Goal: Information Seeking & Learning: Learn about a topic

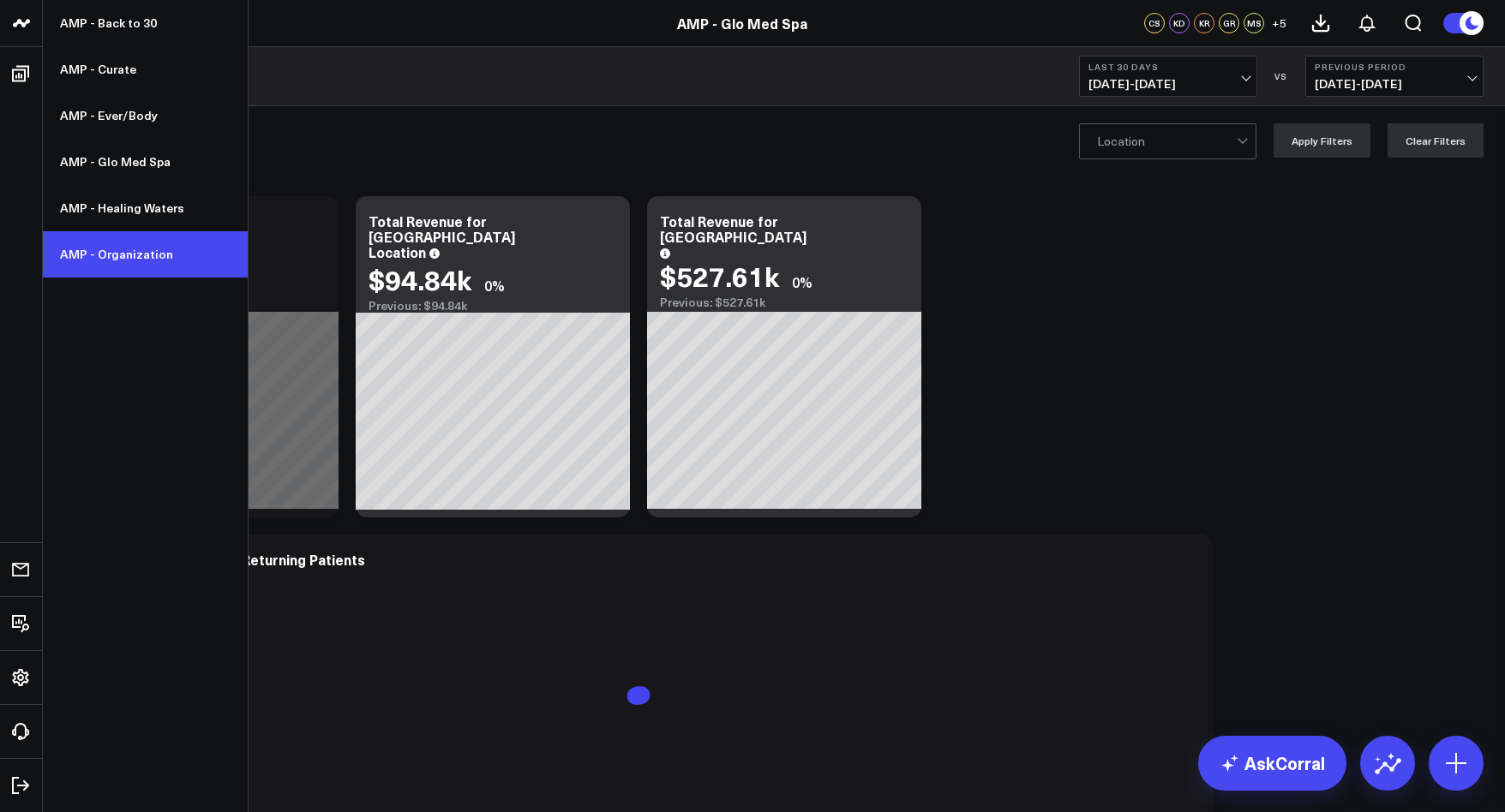
click at [110, 251] on link "AMP - Organization" at bounding box center [145, 254] width 205 height 46
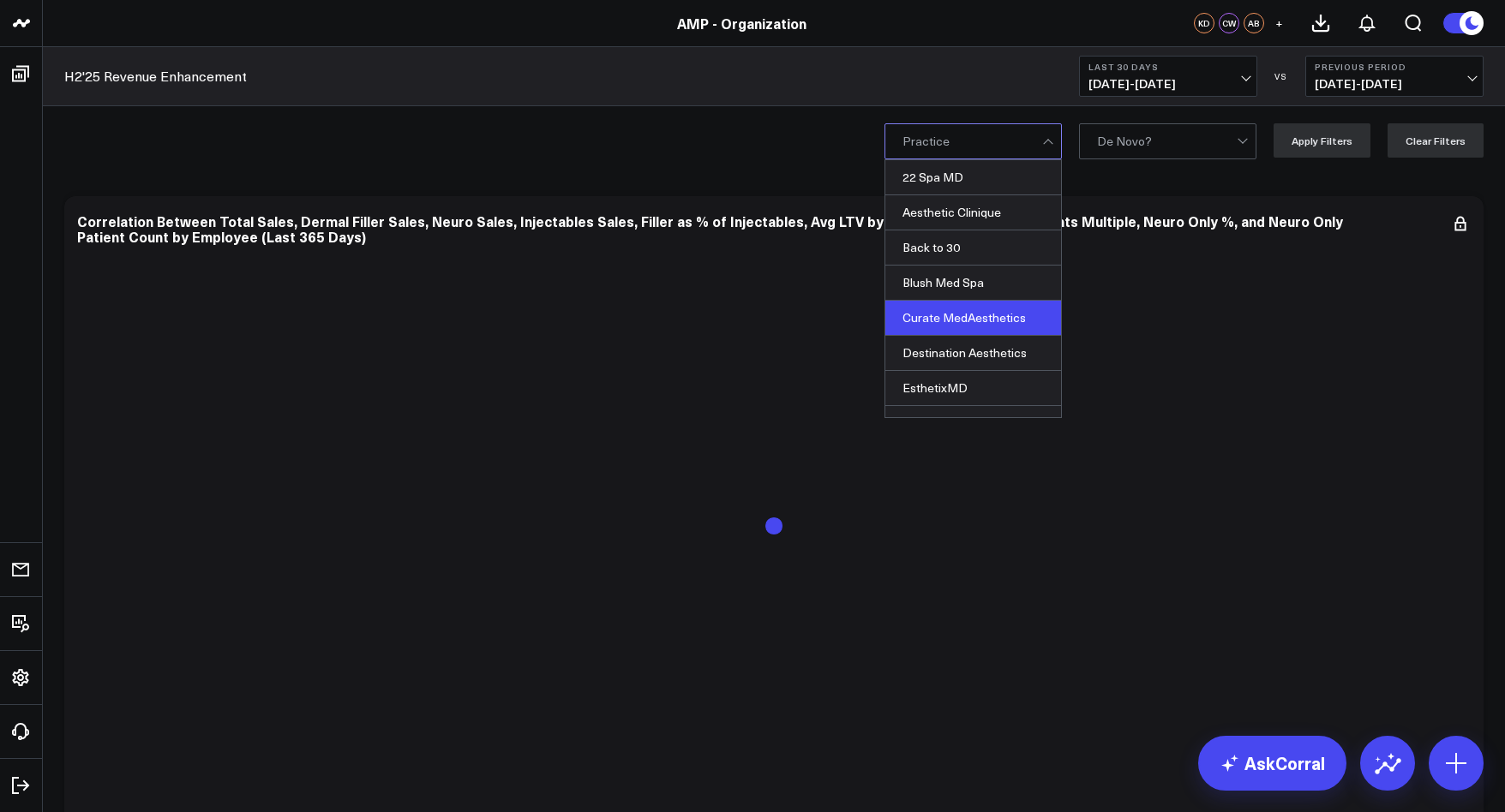
click at [986, 305] on div "Curate MedAesthetics" at bounding box center [973, 318] width 176 height 36
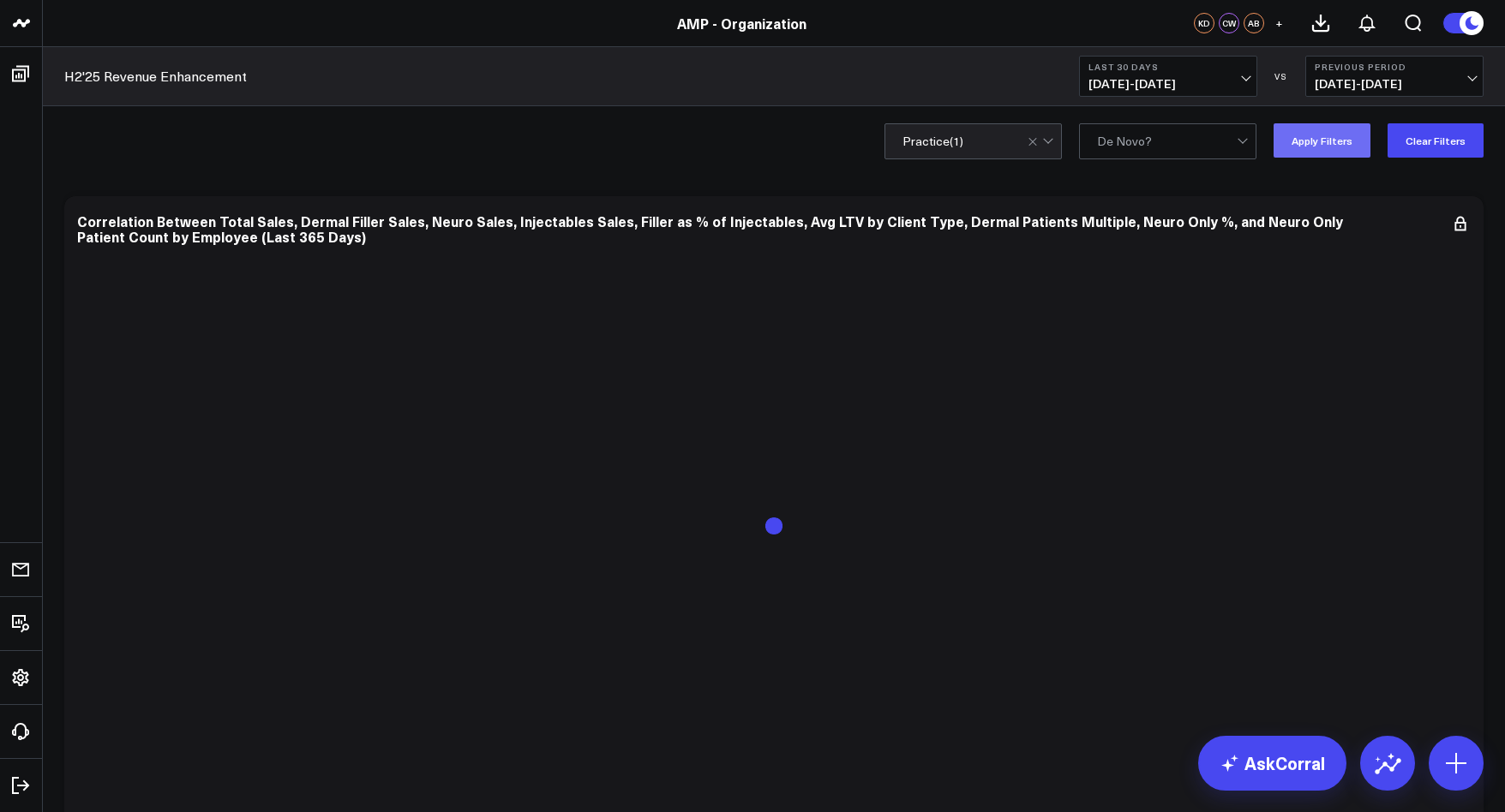
click at [1368, 138] on button "Apply Filters" at bounding box center [1322, 140] width 97 height 35
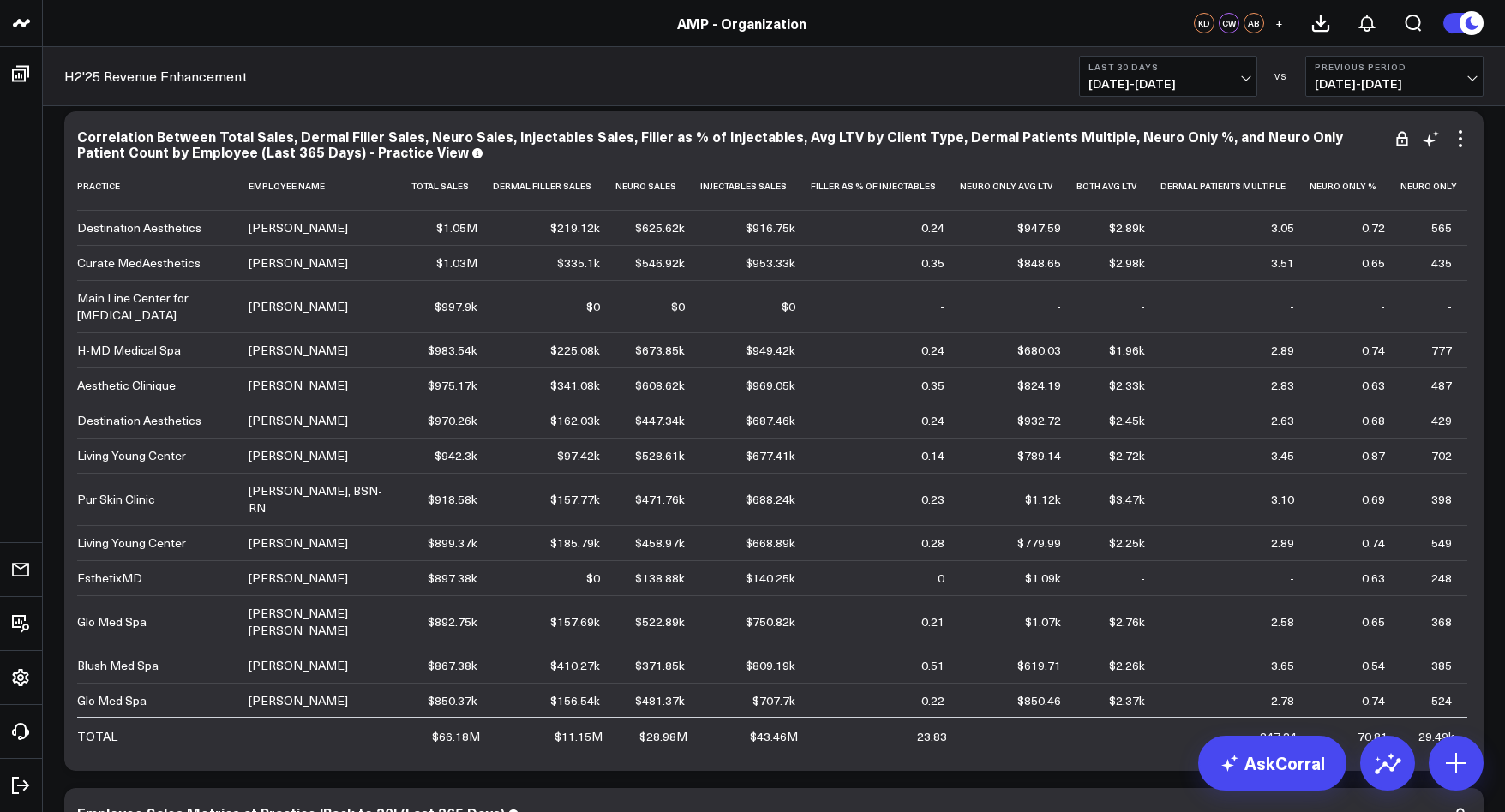
scroll to position [570, 0]
click at [791, 188] on icon at bounding box center [793, 185] width 14 height 10
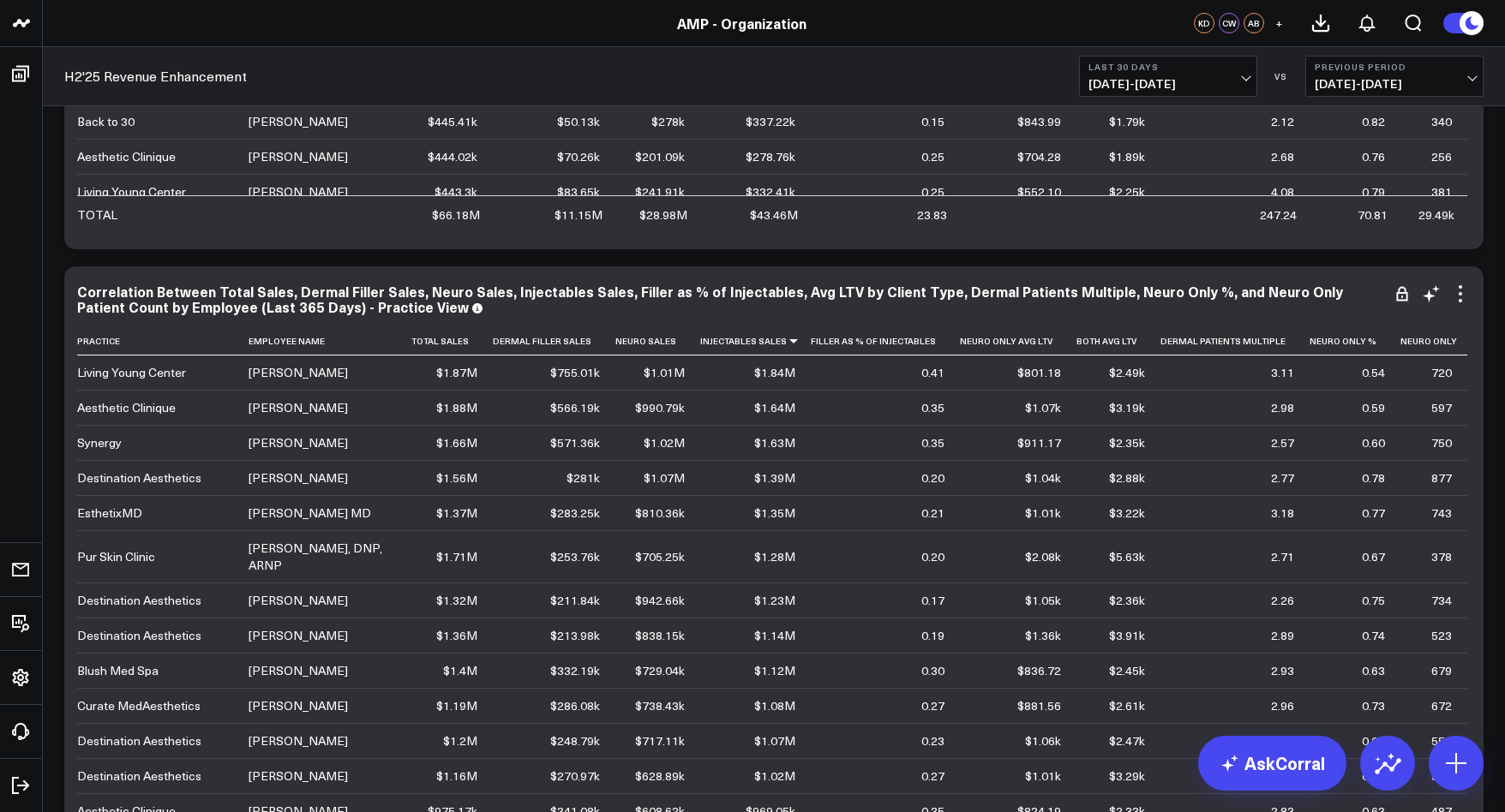
scroll to position [6, 0]
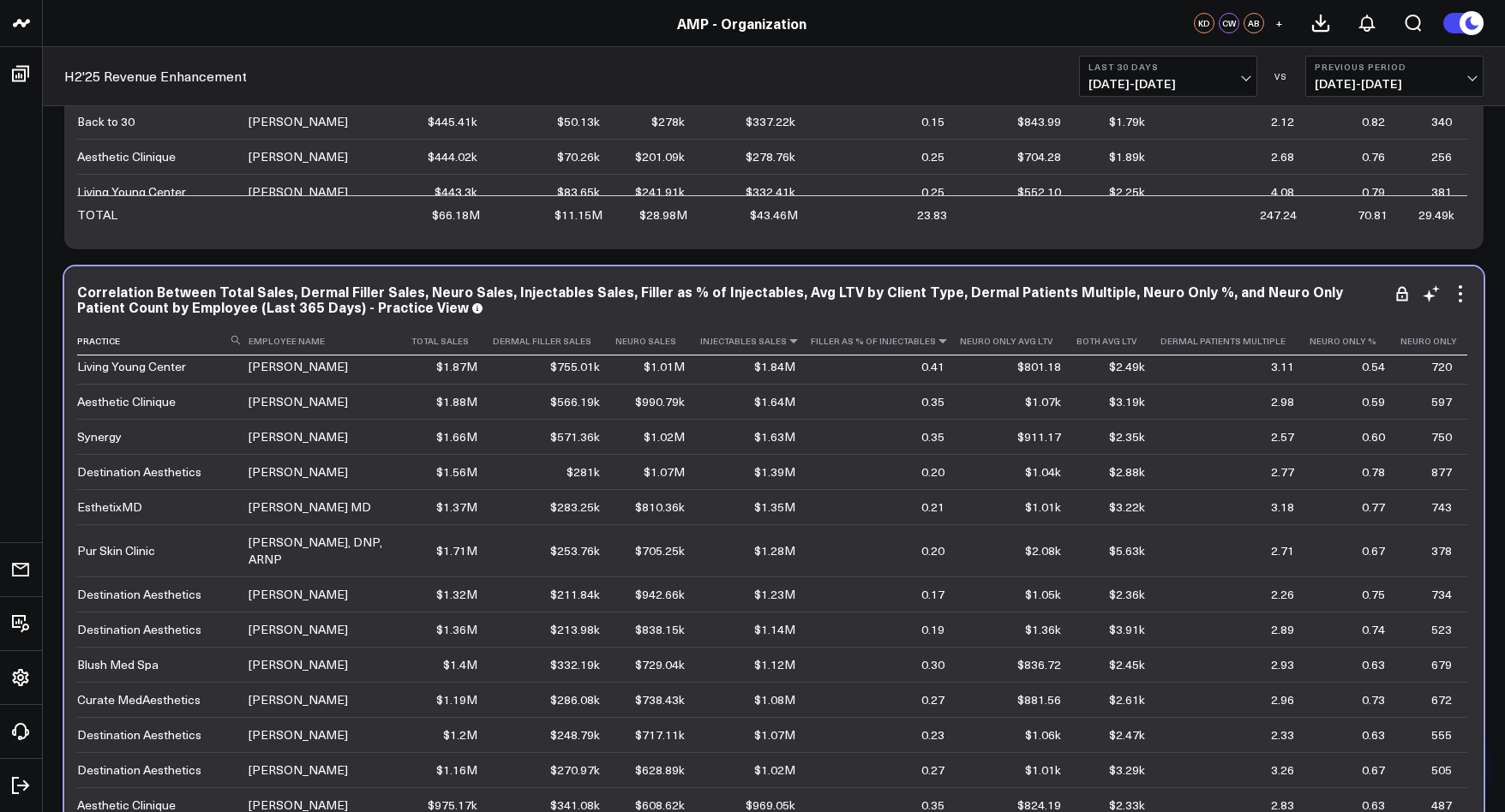
click at [943, 346] on icon at bounding box center [943, 341] width 14 height 10
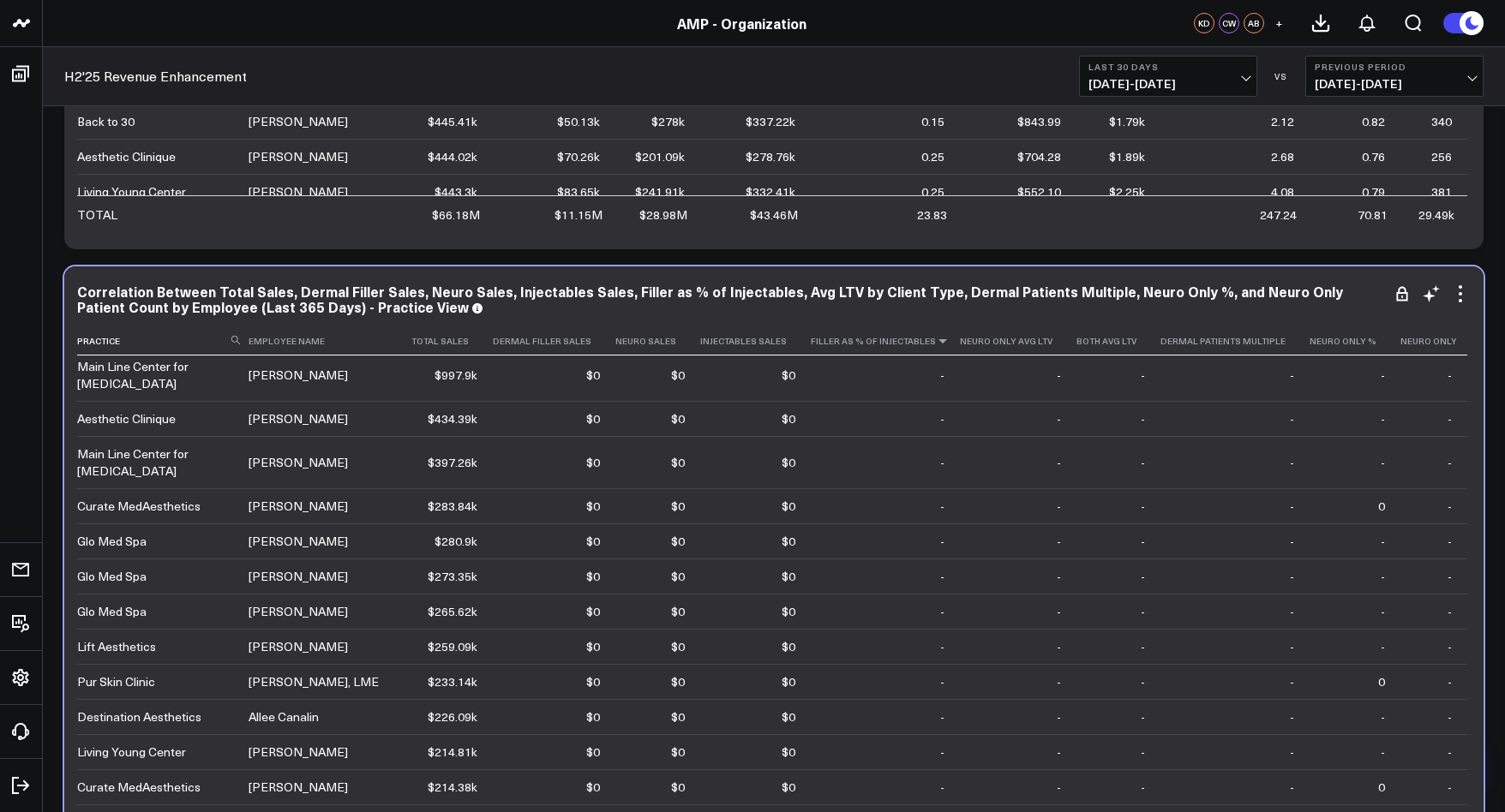
click at [943, 346] on icon at bounding box center [943, 341] width 14 height 10
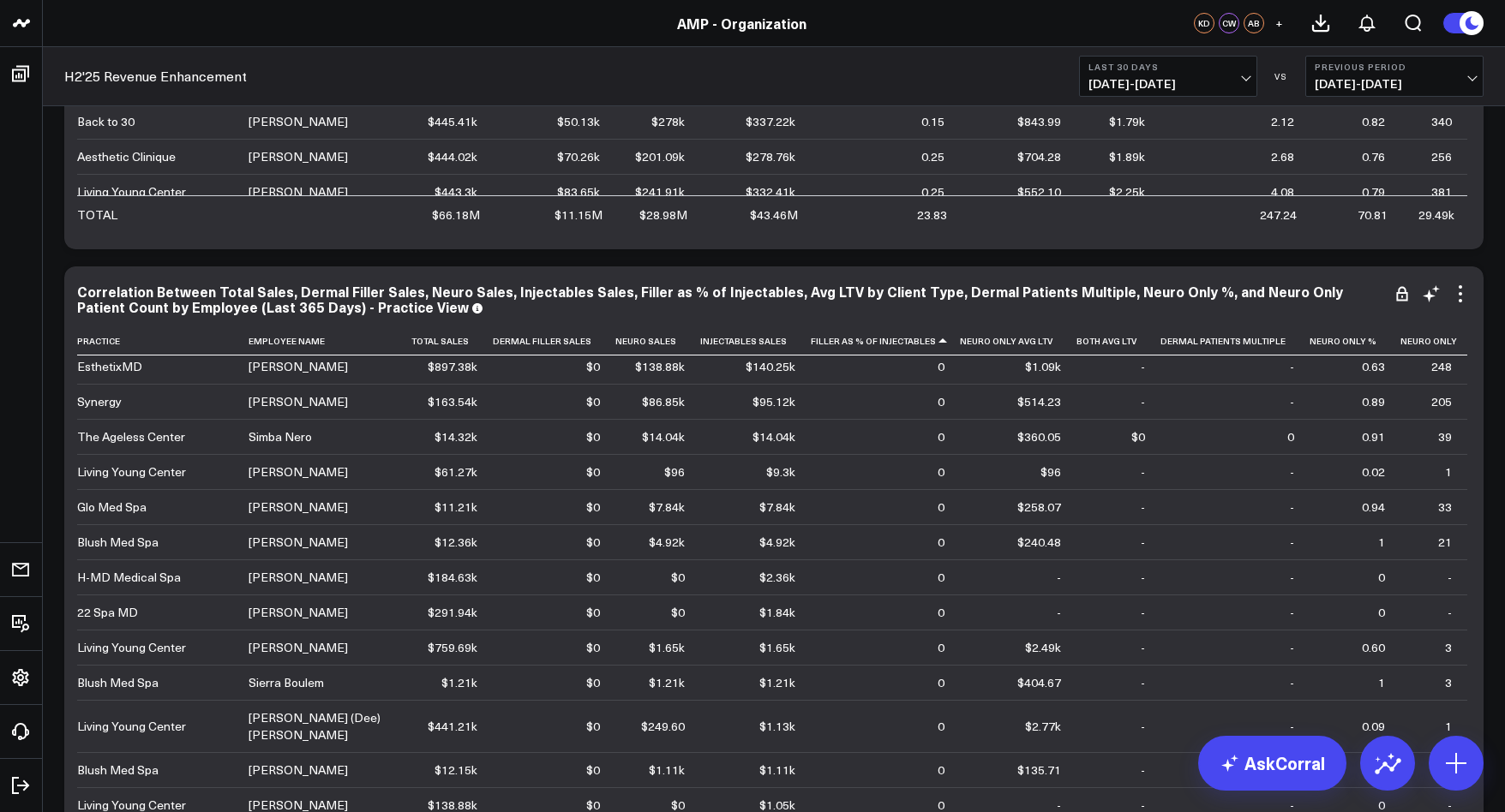
scroll to position [0, 0]
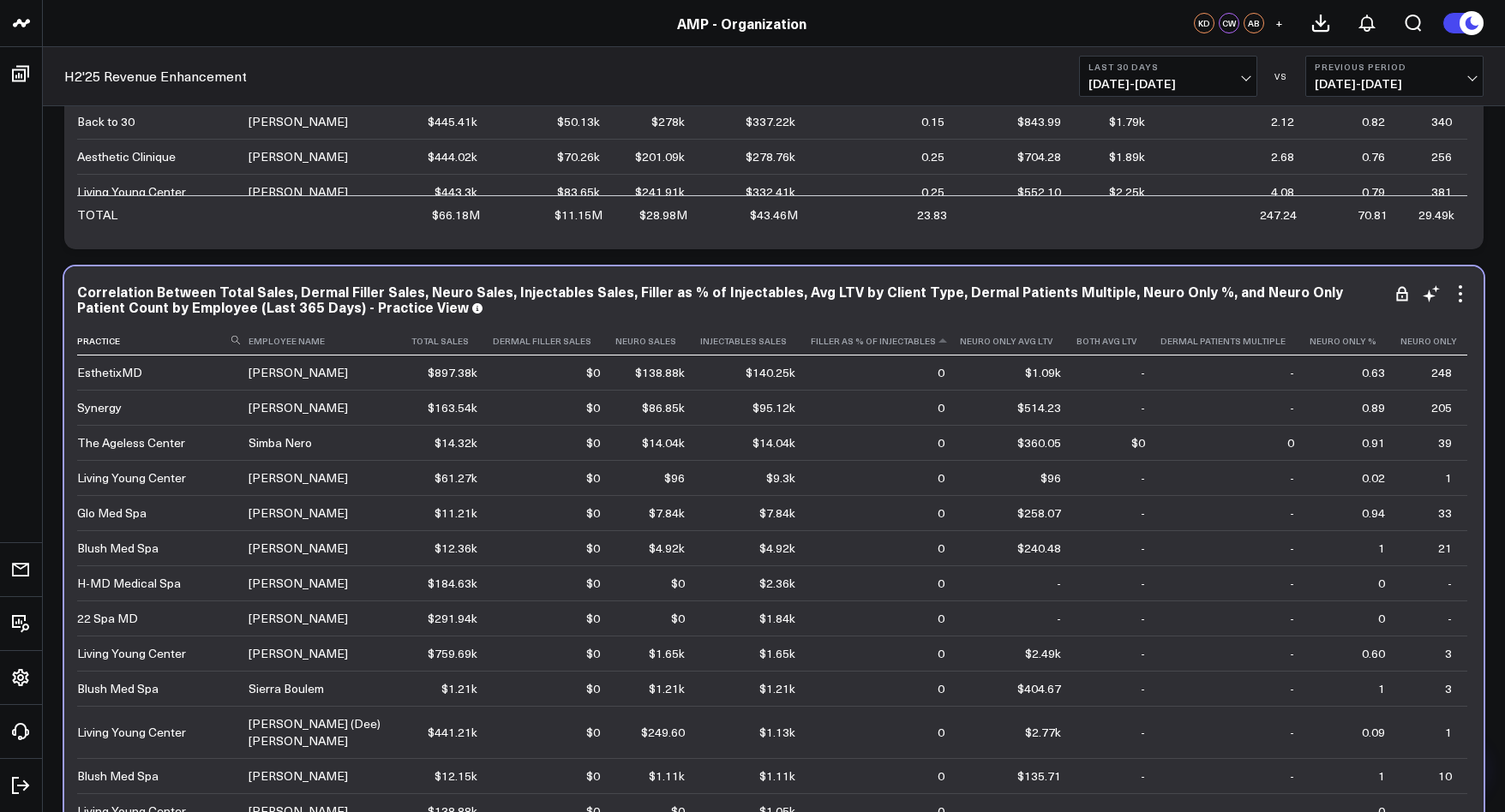
click at [942, 347] on th "Filler As % Of Injectables" at bounding box center [885, 341] width 149 height 28
click at [943, 344] on icon at bounding box center [943, 341] width 14 height 10
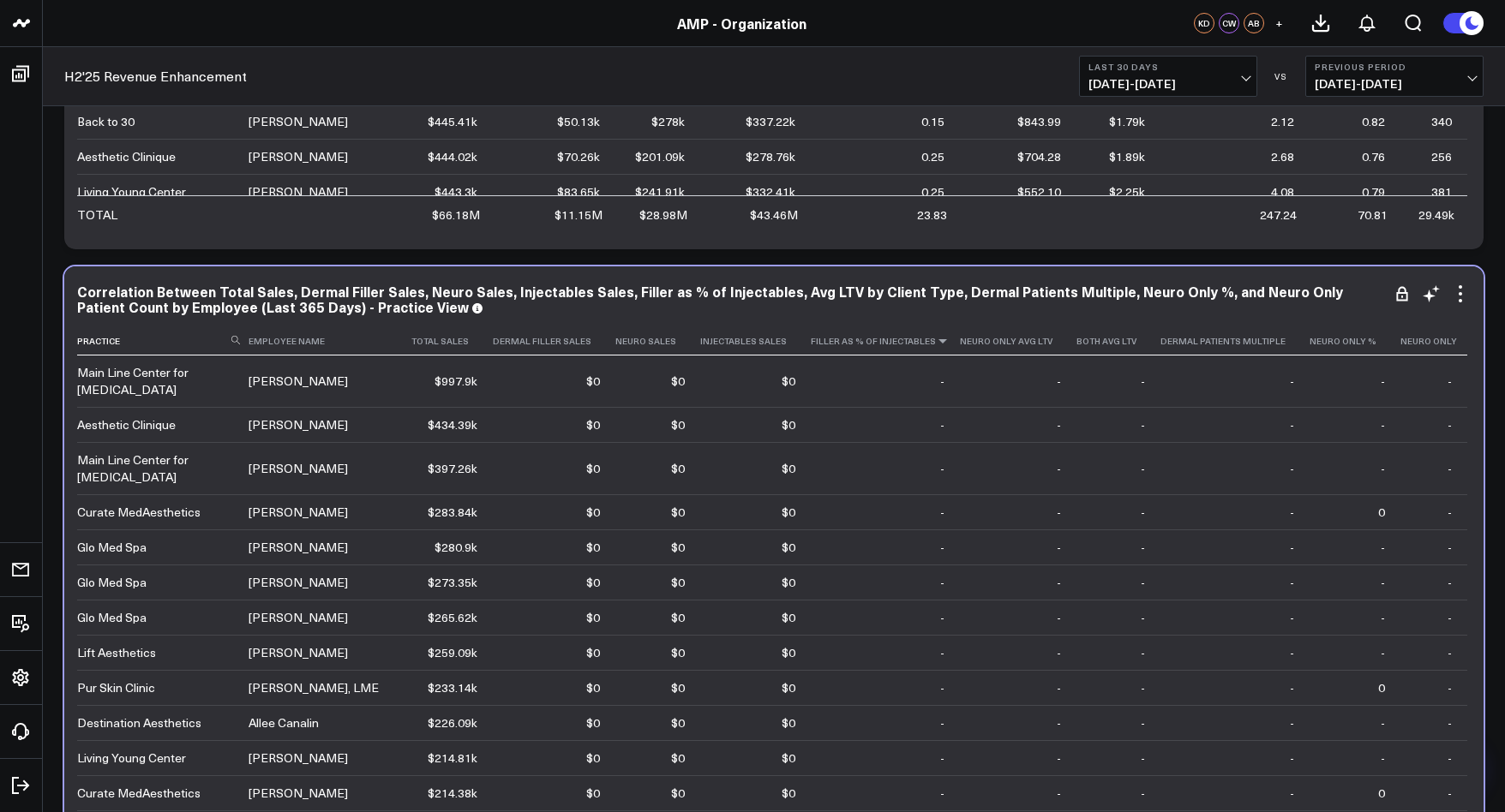
click at [942, 341] on icon at bounding box center [943, 341] width 14 height 10
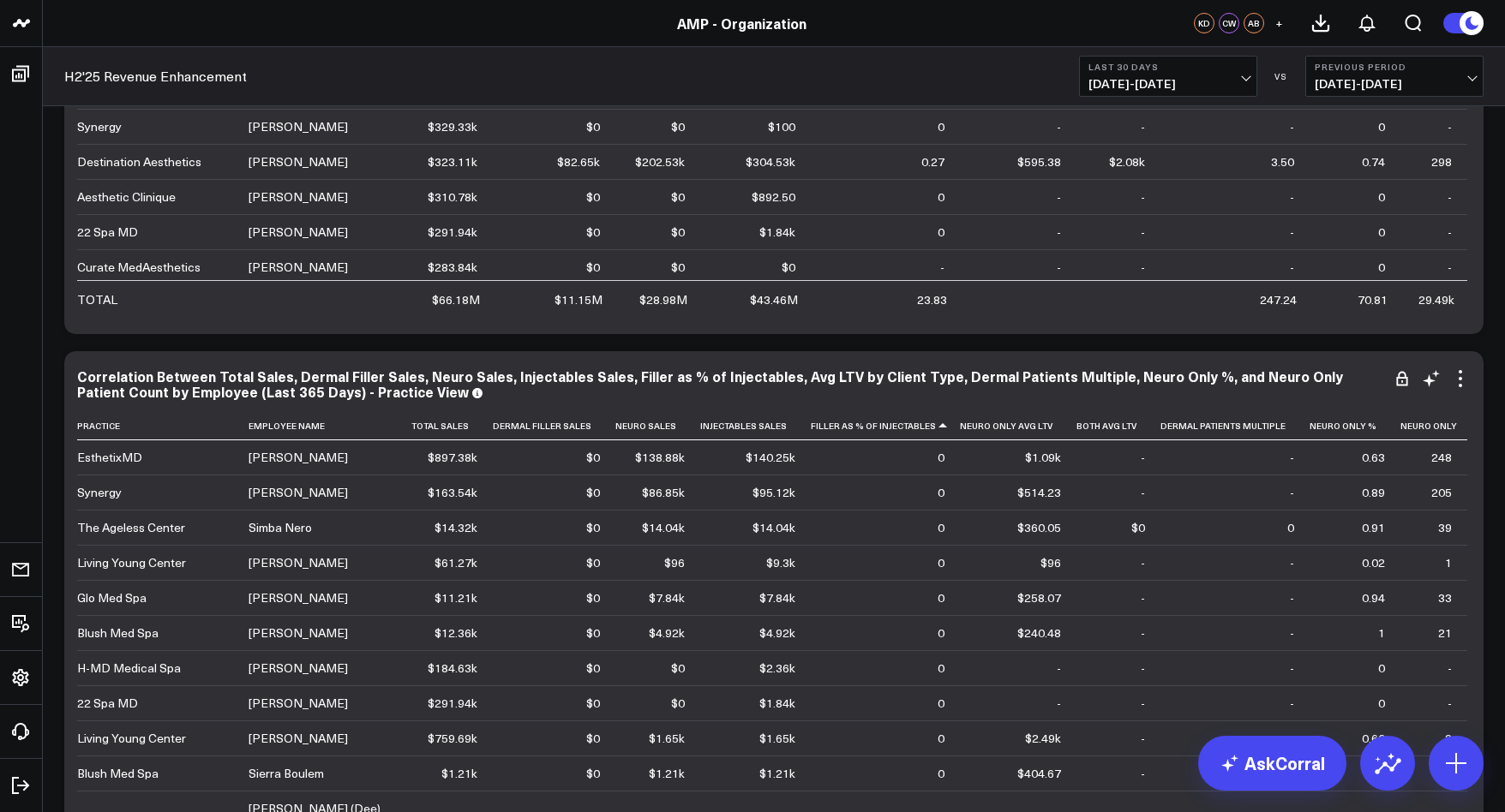
scroll to position [531, 0]
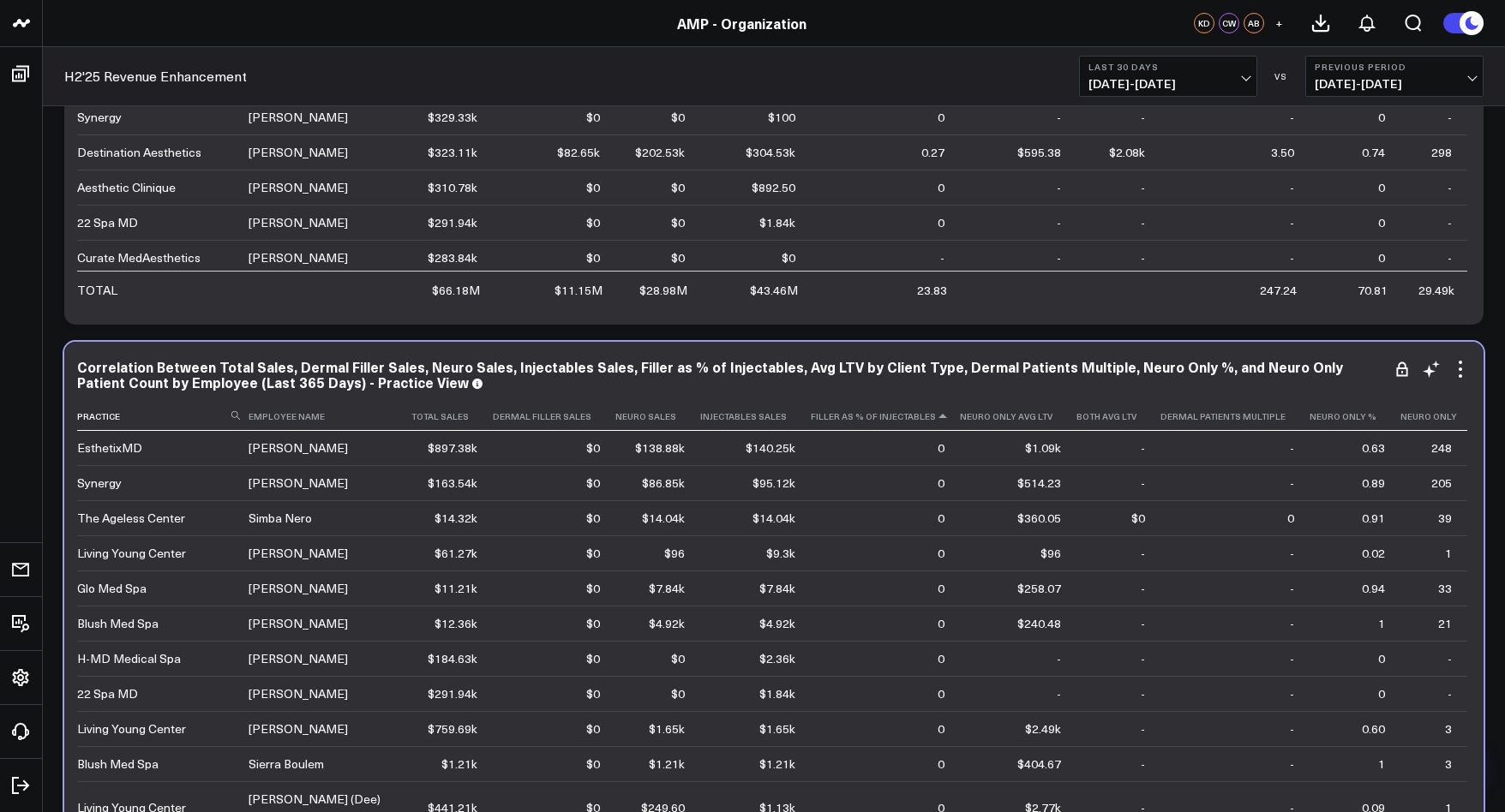
click at [940, 419] on icon at bounding box center [943, 416] width 14 height 10
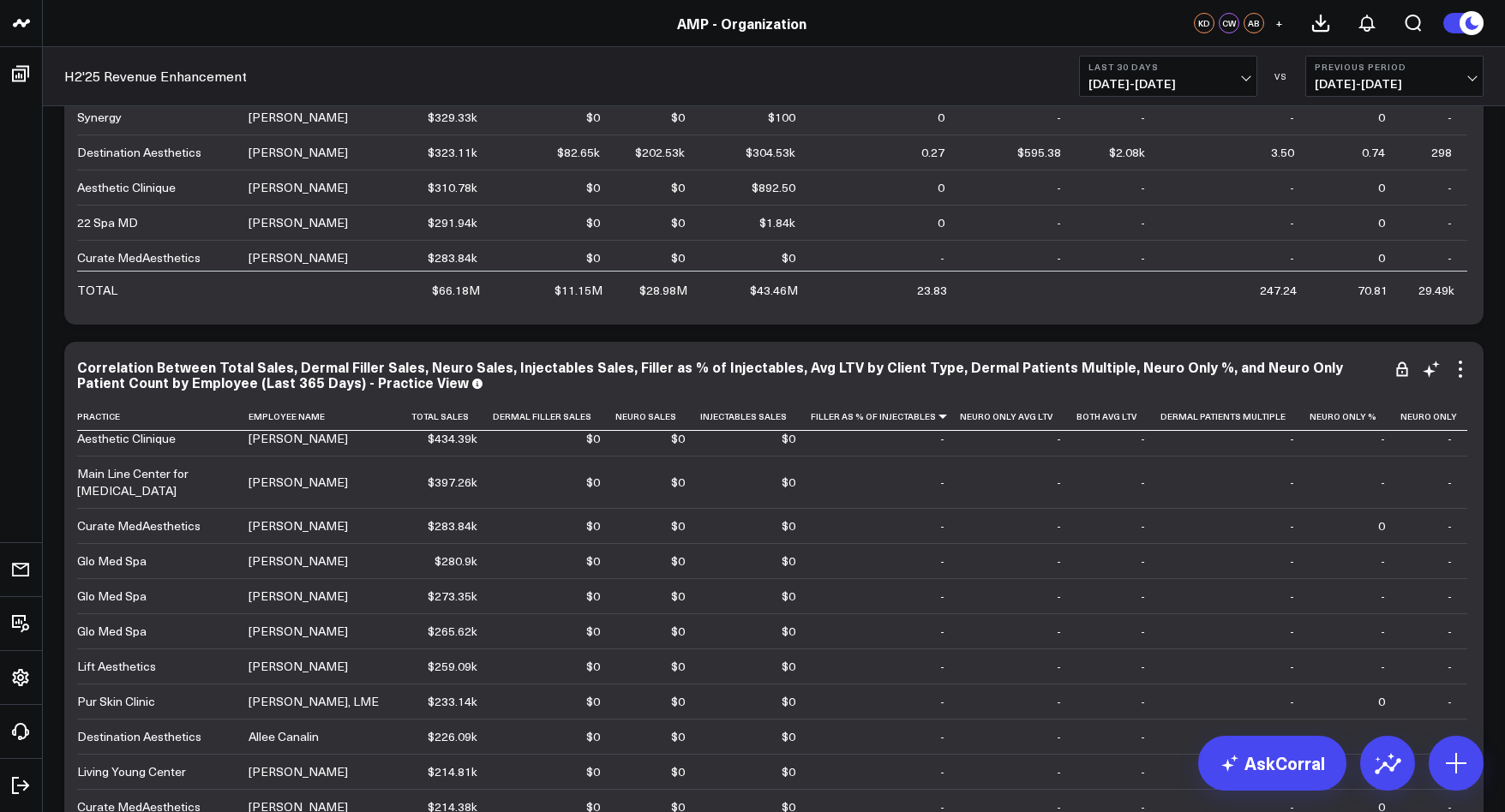
scroll to position [88, 0]
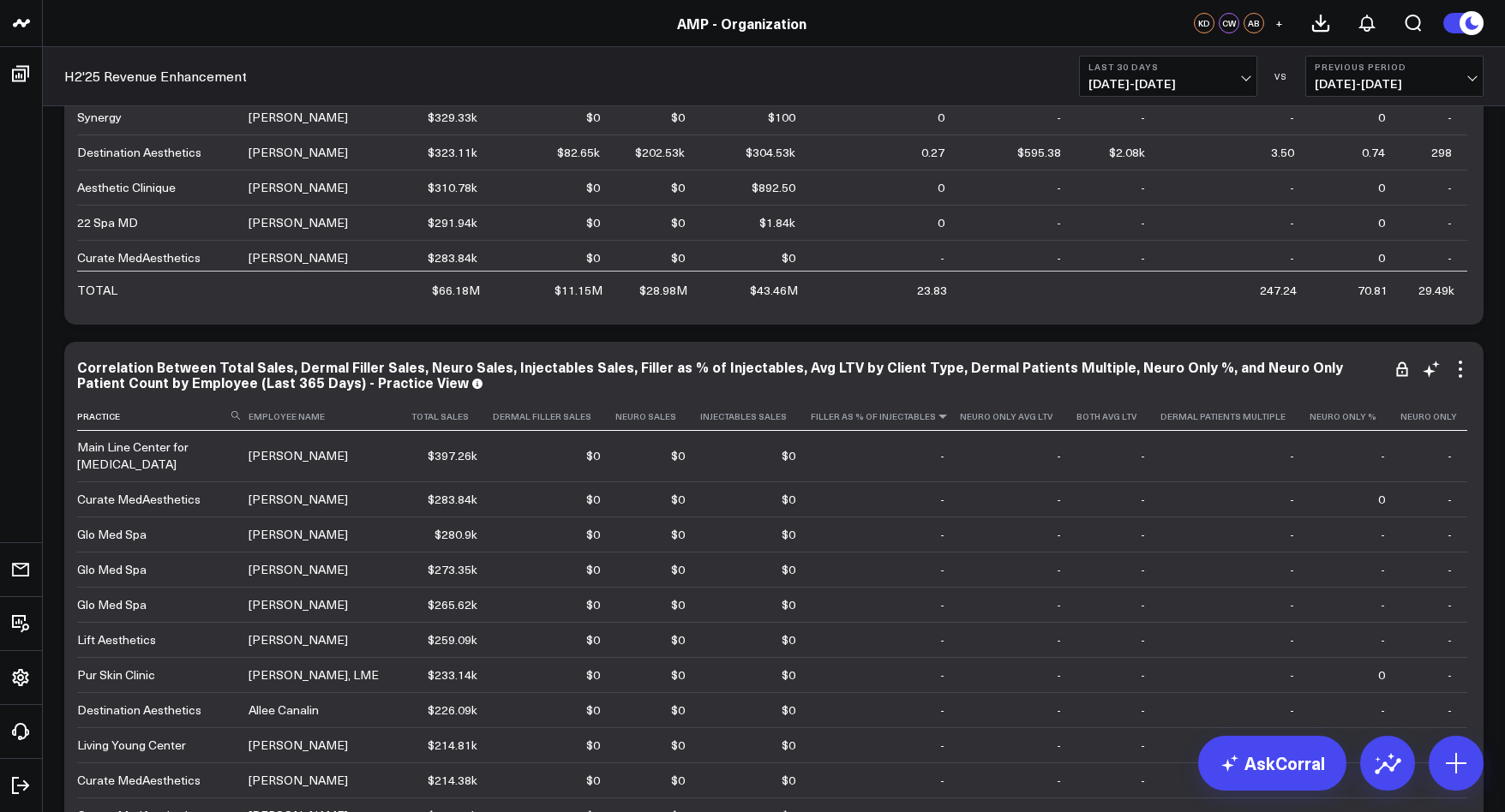
click at [943, 418] on icon at bounding box center [943, 416] width 14 height 10
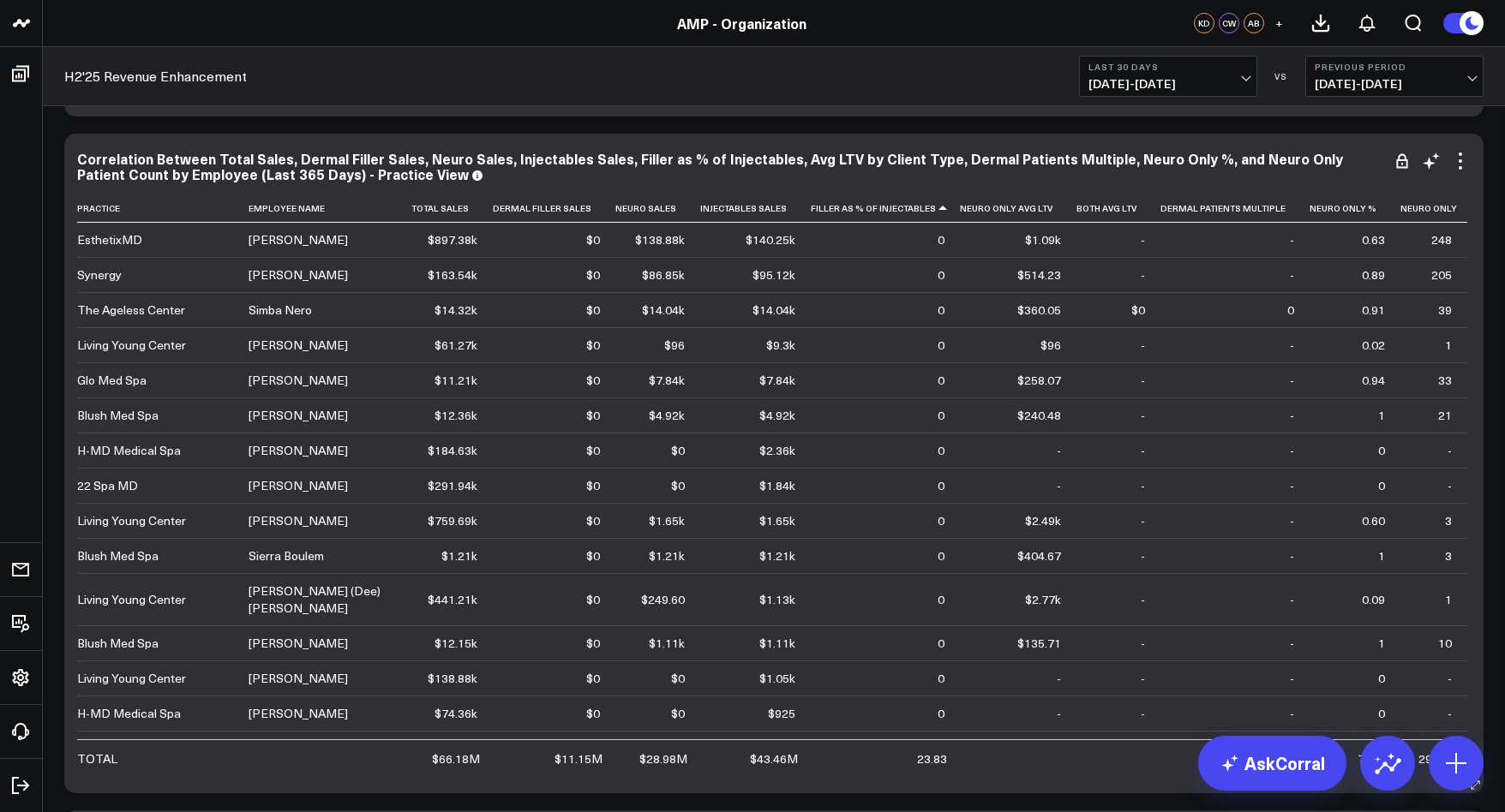
scroll to position [752, 0]
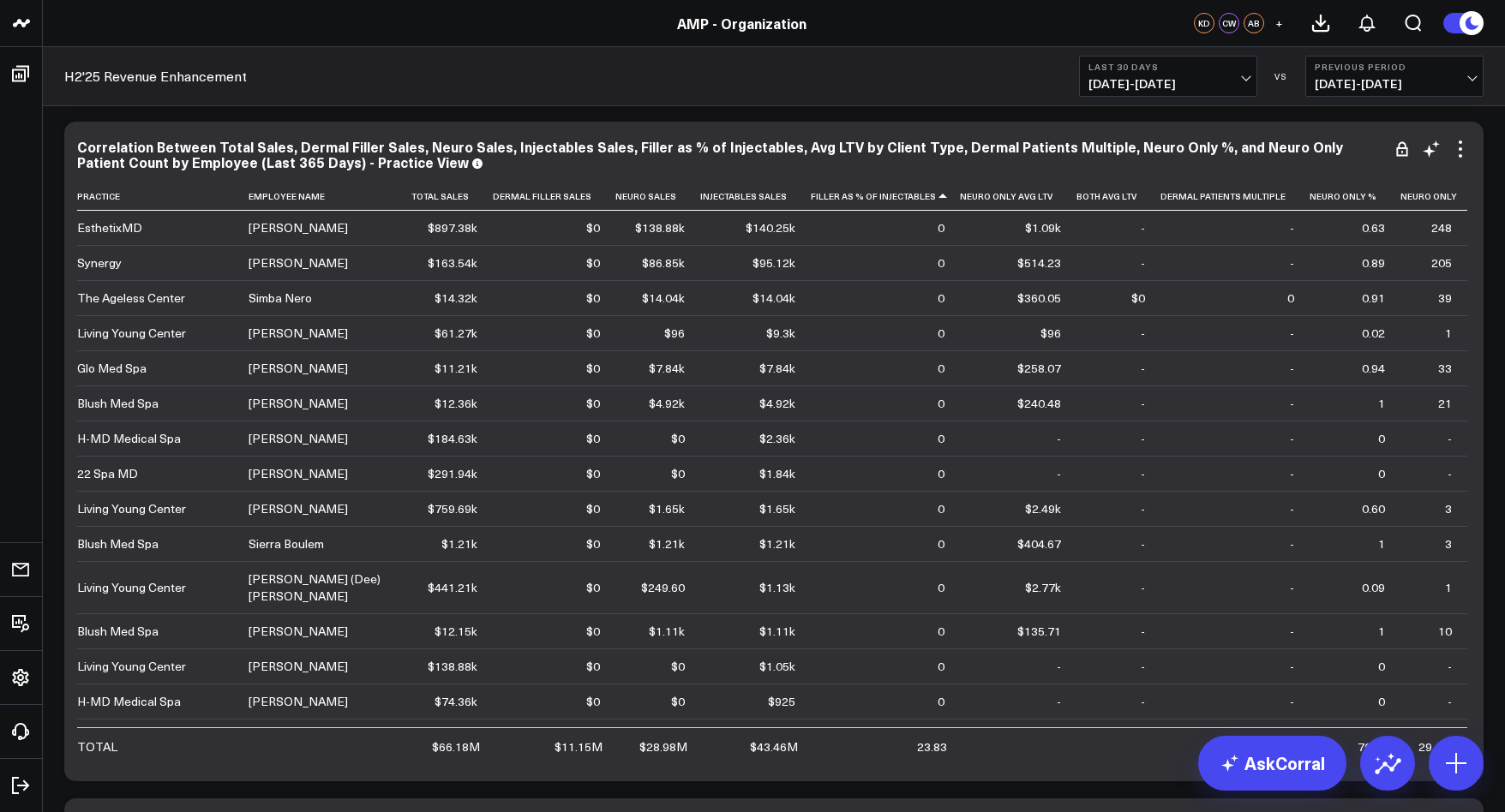
click at [923, 751] on div "23.83" at bounding box center [932, 746] width 30 height 17
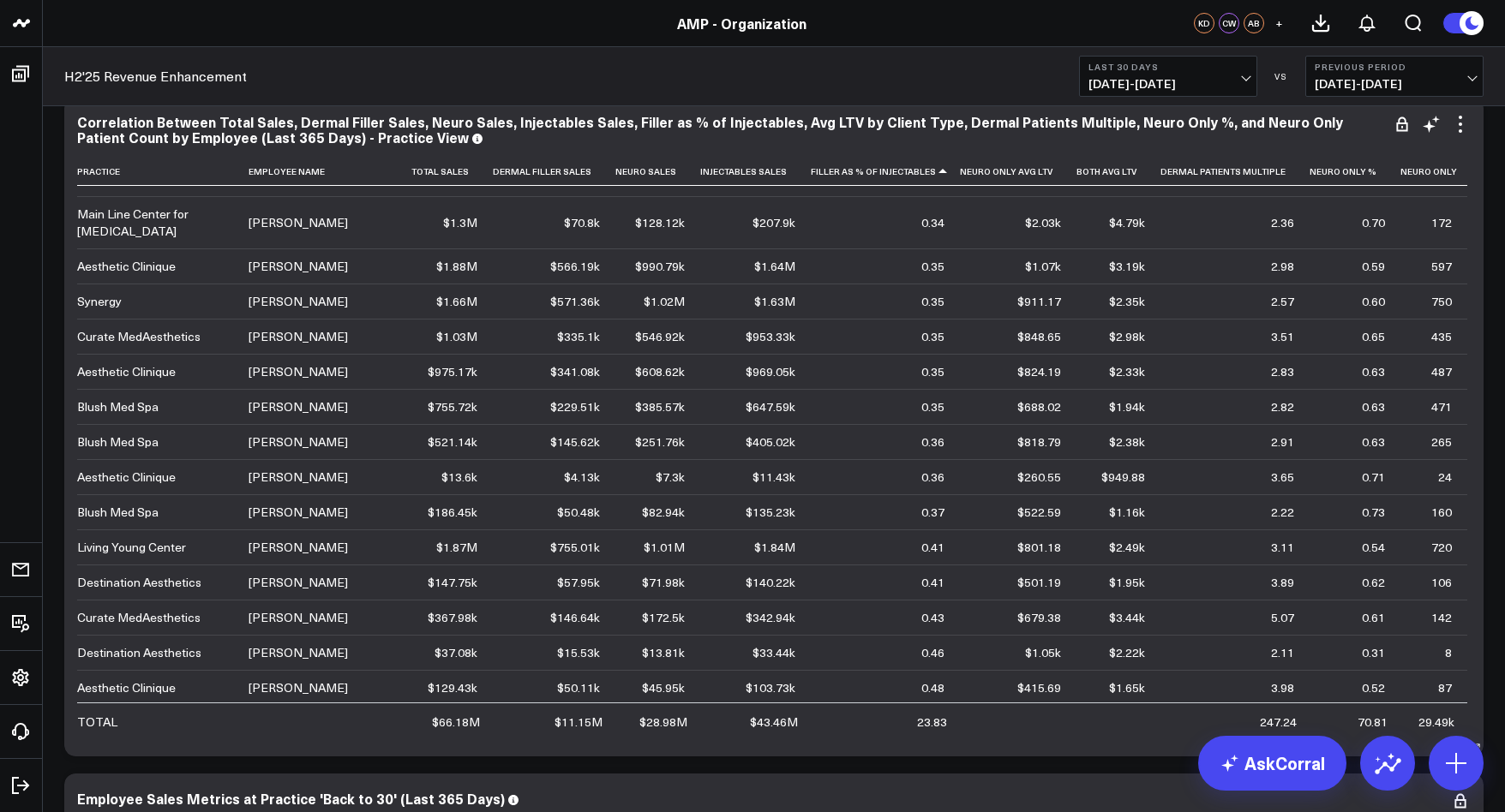
scroll to position [3438, 0]
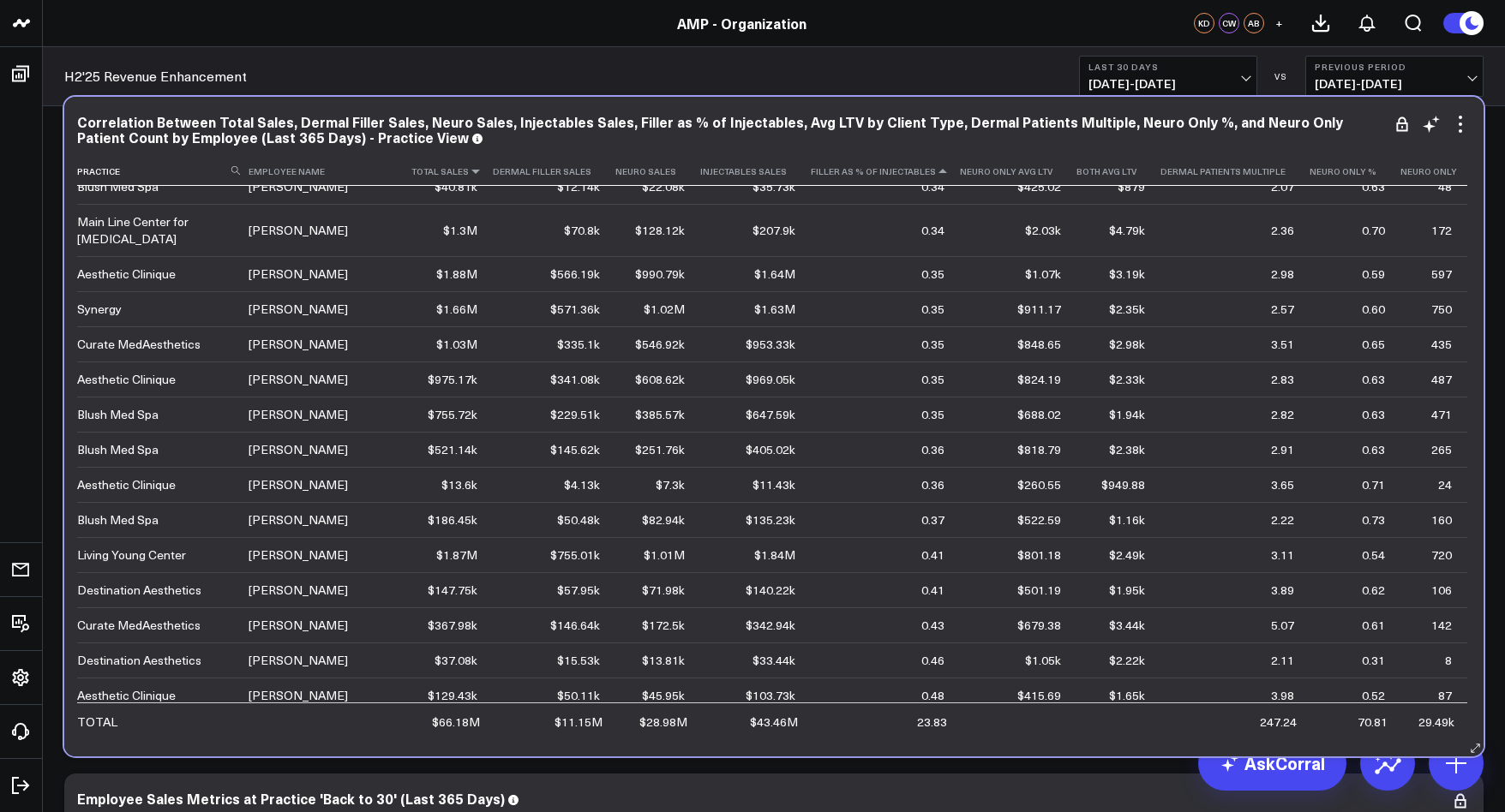
click at [479, 170] on icon at bounding box center [475, 170] width 14 height 10
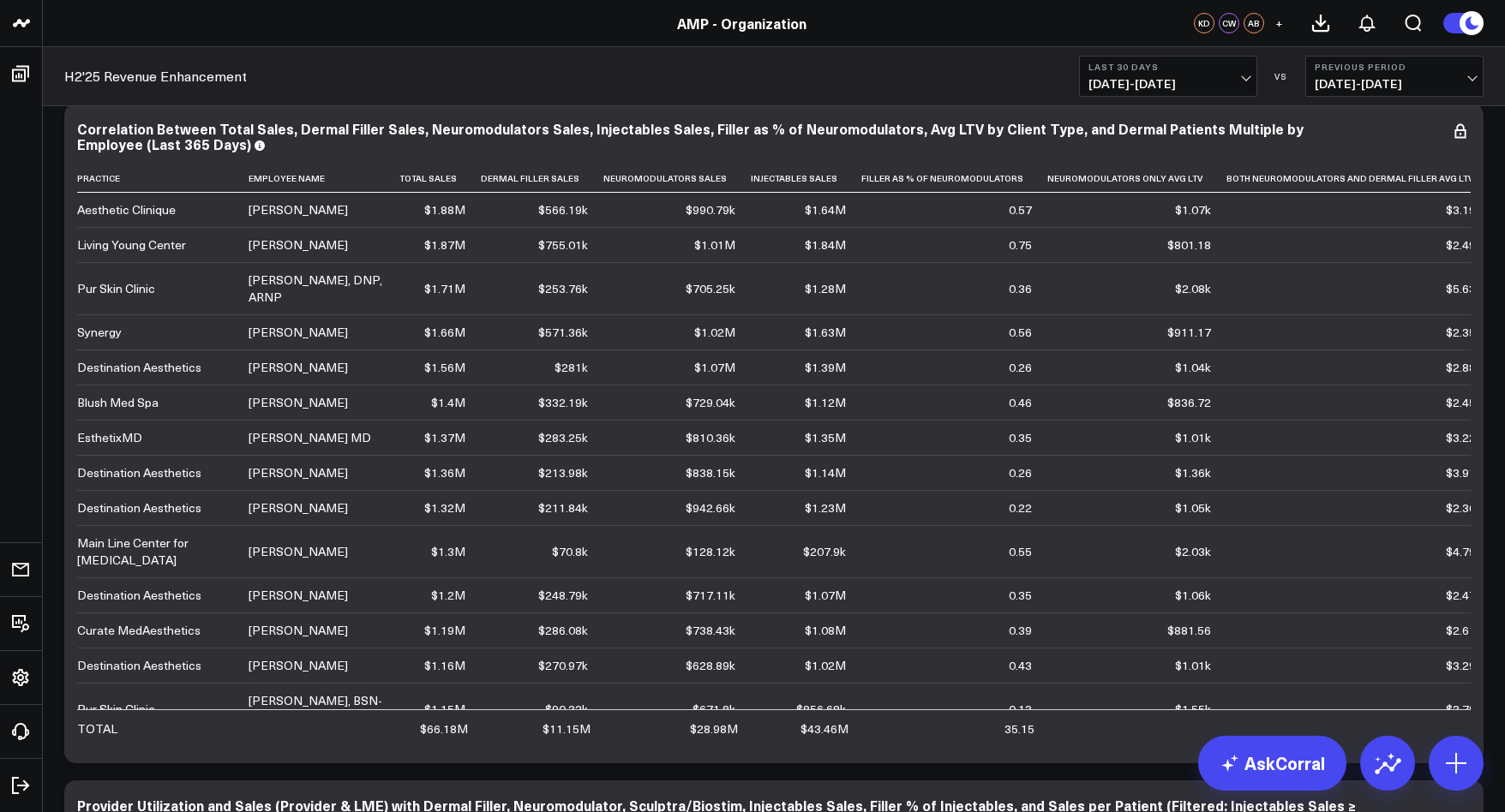
scroll to position [2172, 0]
